Goal: Task Accomplishment & Management: Manage account settings

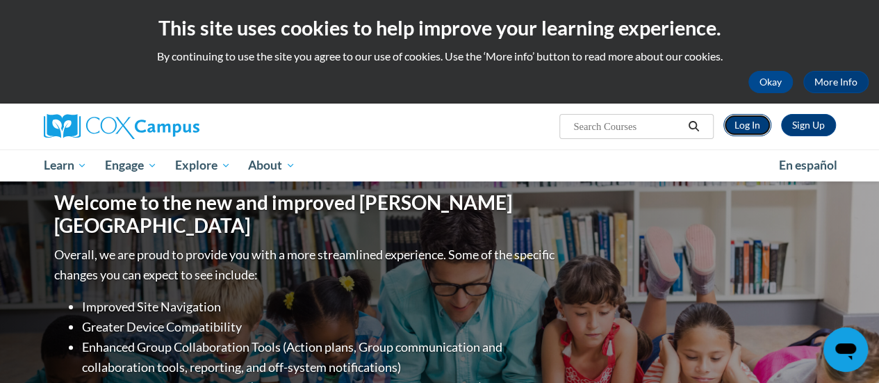
click at [749, 126] on link "Log In" at bounding box center [747, 125] width 48 height 22
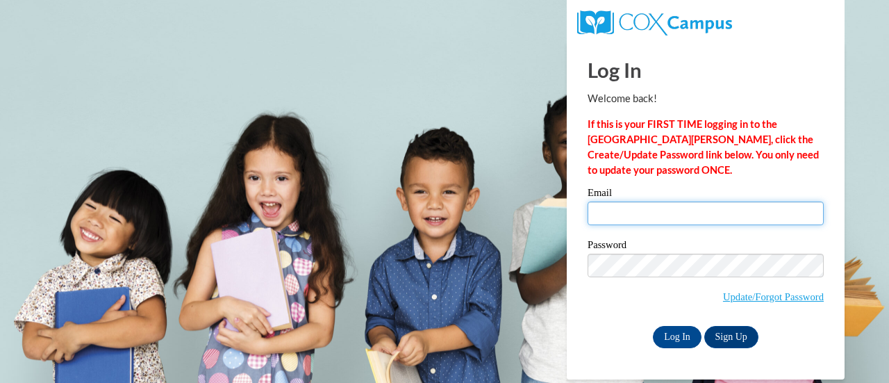
click at [658, 213] on input "Email" at bounding box center [706, 213] width 236 height 24
click at [627, 216] on input "Email" at bounding box center [706, 213] width 236 height 24
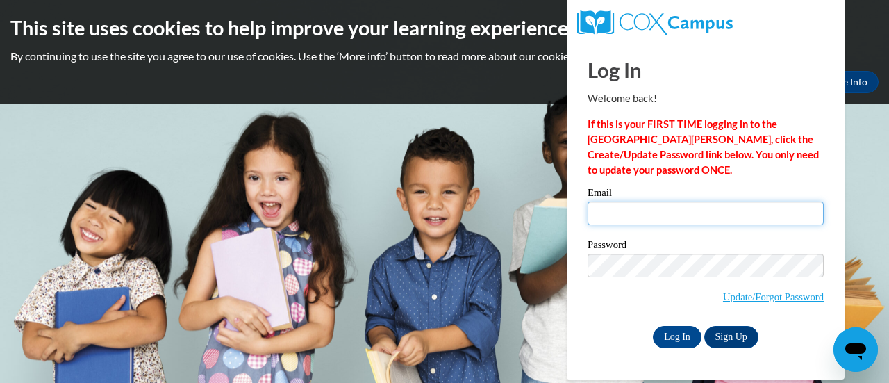
type input "[EMAIL_ADDRESS][DOMAIN_NAME]"
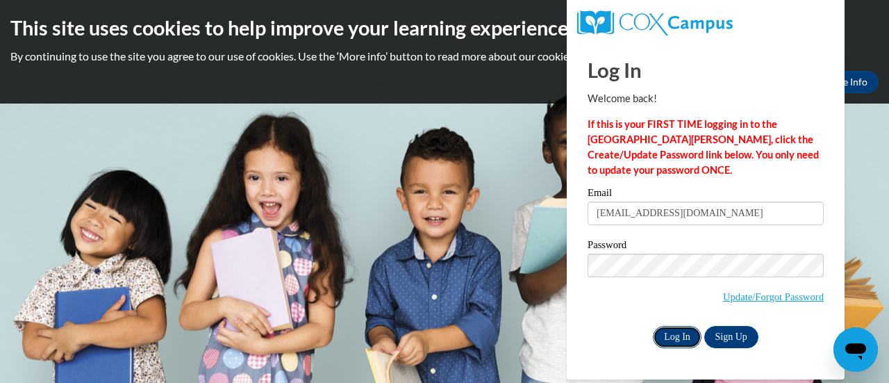
click at [691, 338] on input "Log In" at bounding box center [677, 337] width 49 height 22
